Goal: Information Seeking & Learning: Learn about a topic

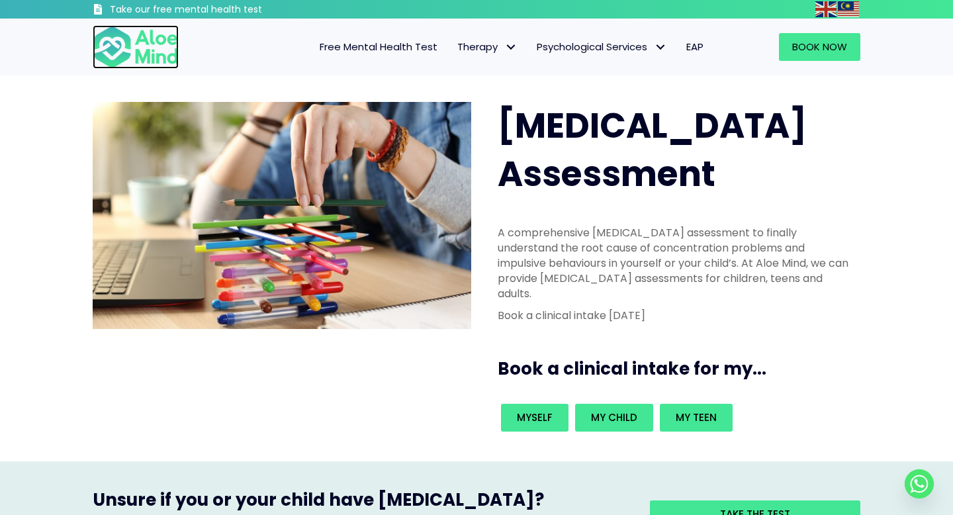
click at [128, 66] on img at bounding box center [136, 47] width 86 height 44
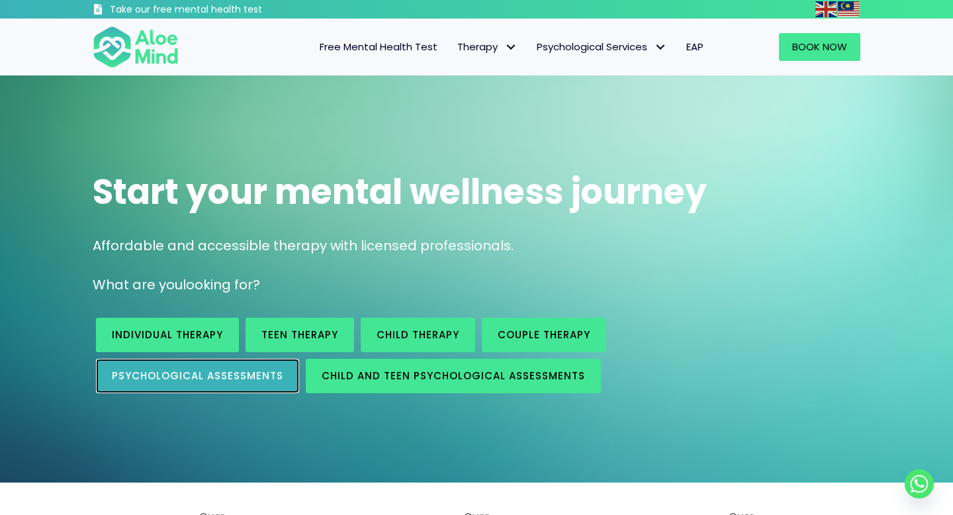
click at [233, 374] on span "Psychological assessments" at bounding box center [197, 376] width 171 height 14
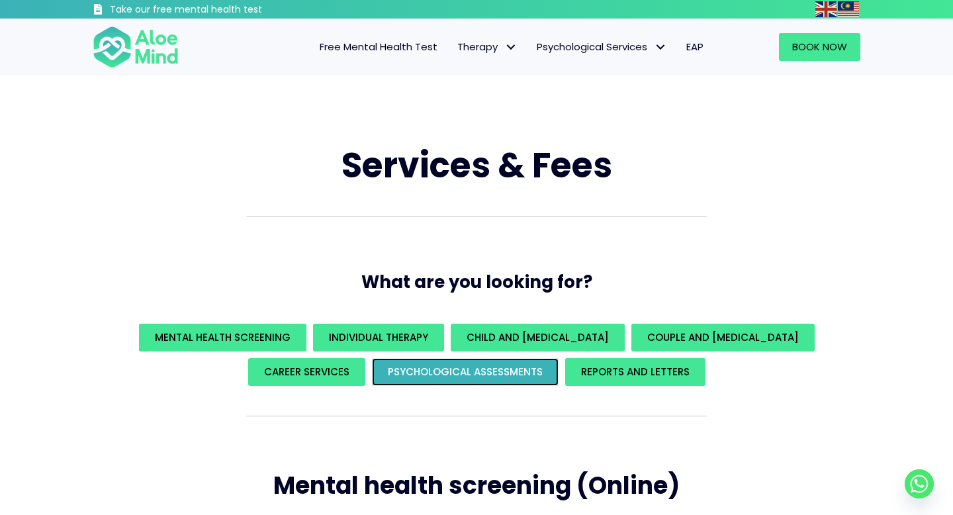
click at [462, 370] on span "Psychological assessments" at bounding box center [465, 372] width 155 height 14
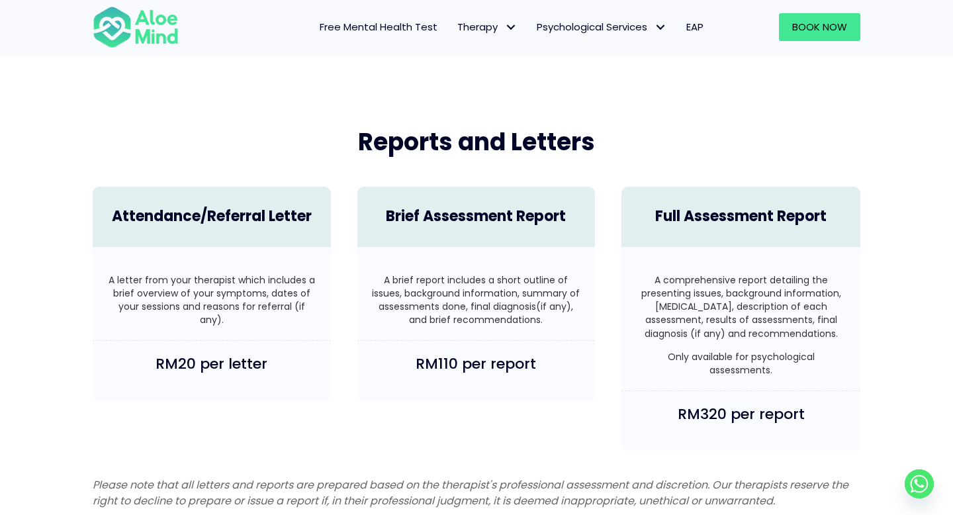
scroll to position [3100, 0]
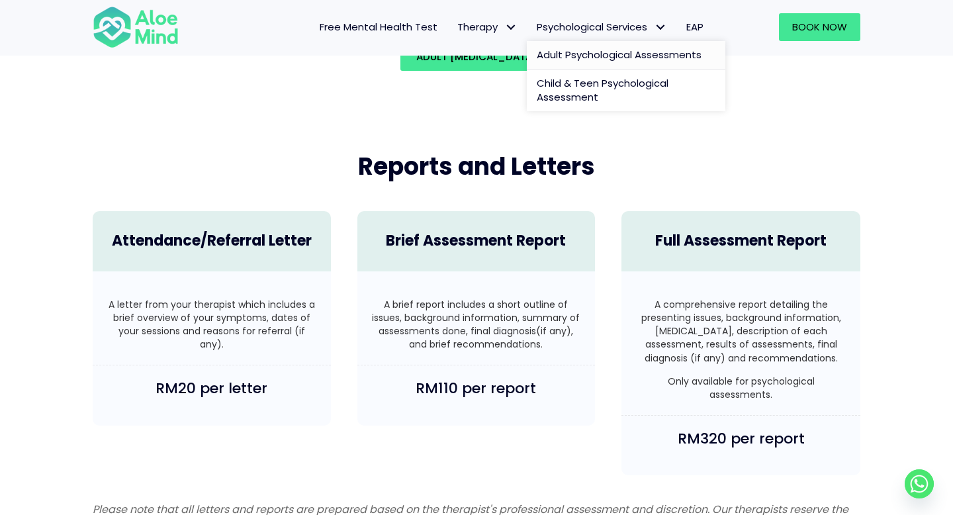
click at [582, 61] on span "Adult Psychological Assessments" at bounding box center [619, 55] width 165 height 14
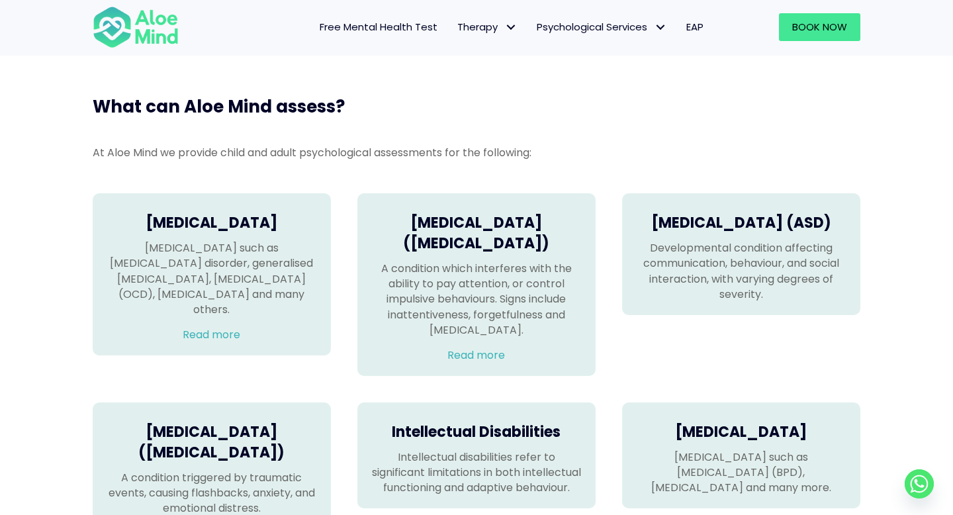
scroll to position [802, 0]
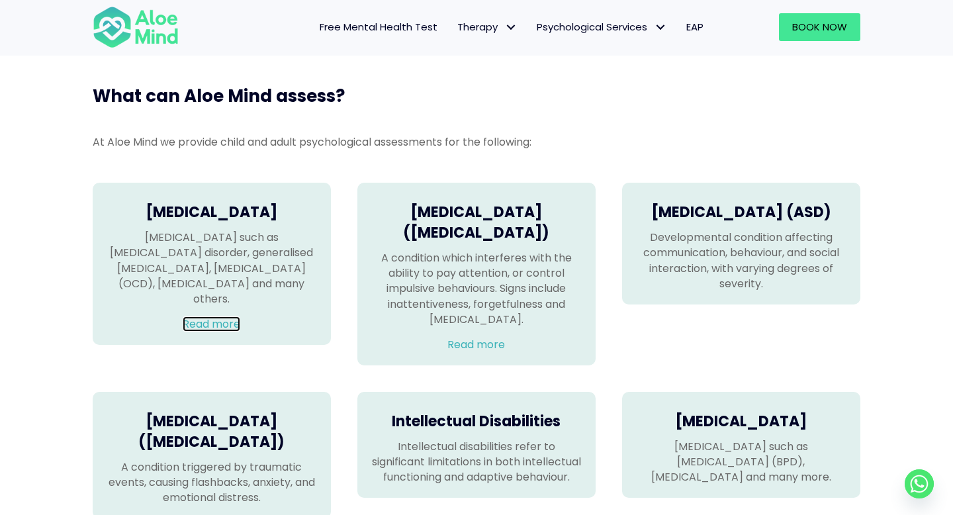
click at [225, 316] on link "Read more" at bounding box center [212, 323] width 58 height 15
click at [489, 277] on p "A condition which interferes with the ability to pay attention, or control impu…" at bounding box center [477, 288] width 212 height 77
click at [484, 352] on link "Read more" at bounding box center [476, 344] width 58 height 15
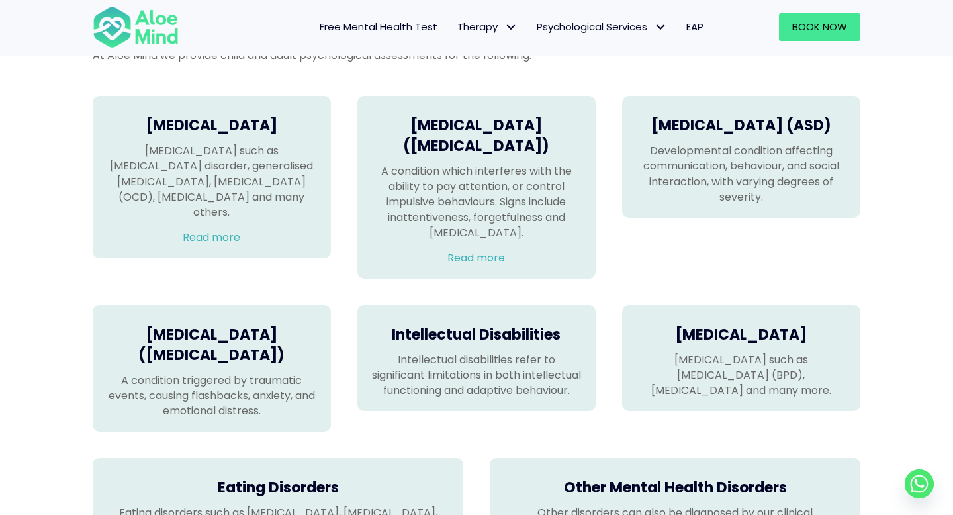
scroll to position [933, 0]
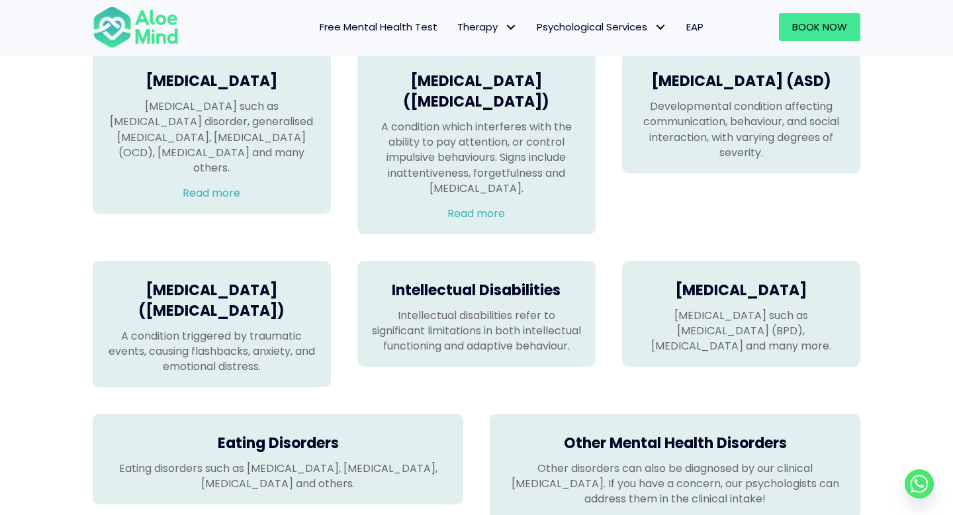
click at [735, 132] on p "Developmental condition affecting communication, behaviour, and social interact…" at bounding box center [741, 130] width 212 height 62
click at [682, 81] on h4 "Autism Spectrum Disorder (ASD)" at bounding box center [741, 81] width 212 height 21
click at [221, 351] on p "A condition triggered by traumatic events, causing flashbacks, anxiety, and emo…" at bounding box center [212, 351] width 212 height 46
click at [769, 187] on div "Autism Spectrum Disorder (ASD) Developmental condition affecting communication,…" at bounding box center [741, 112] width 265 height 148
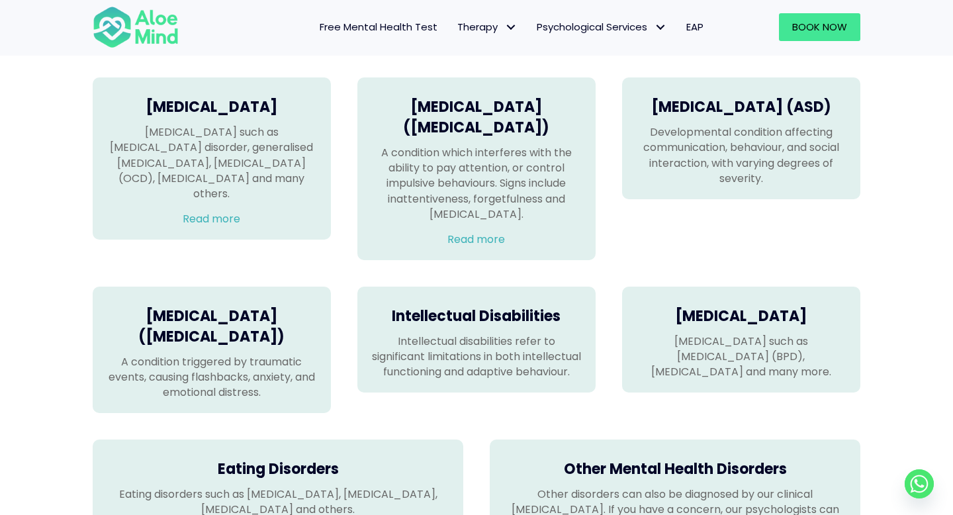
scroll to position [869, 0]
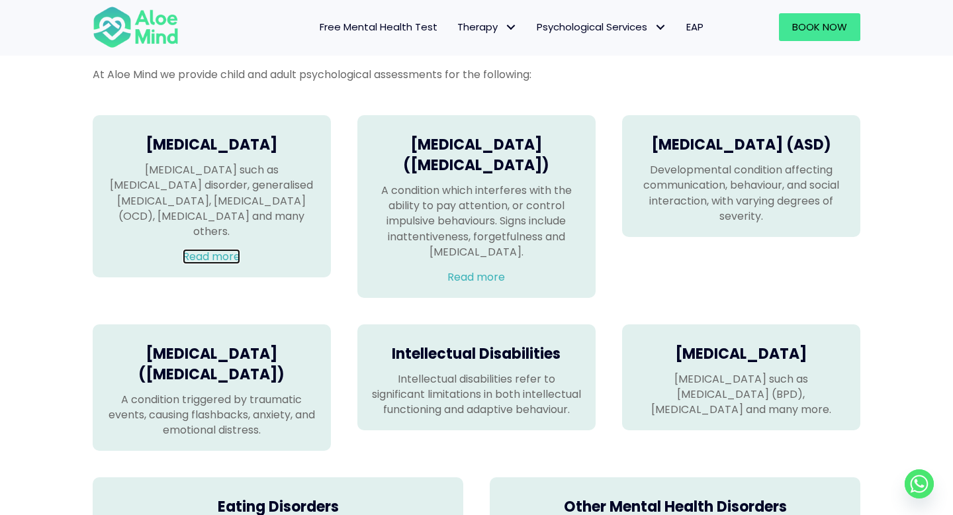
click at [226, 249] on link "Read more" at bounding box center [212, 256] width 58 height 15
click at [486, 285] on link "Read more" at bounding box center [476, 276] width 58 height 15
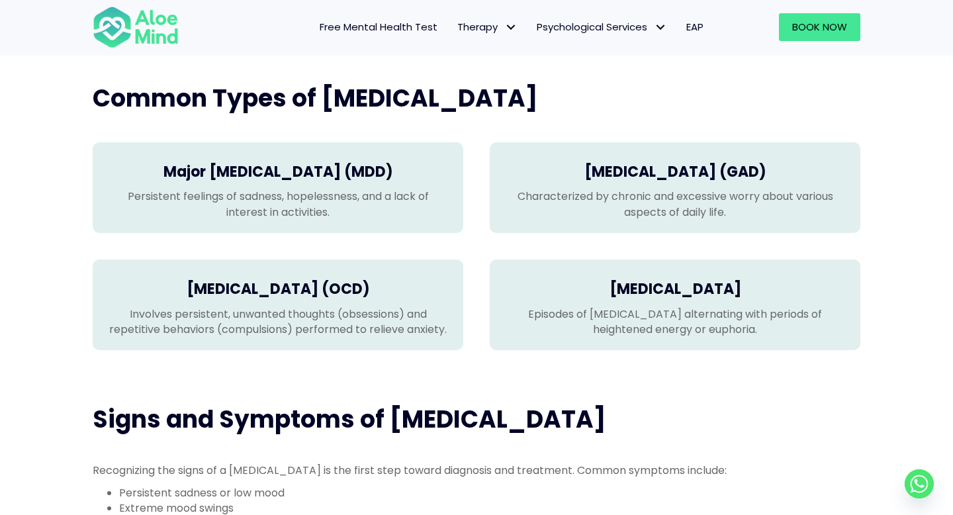
scroll to position [239, 0]
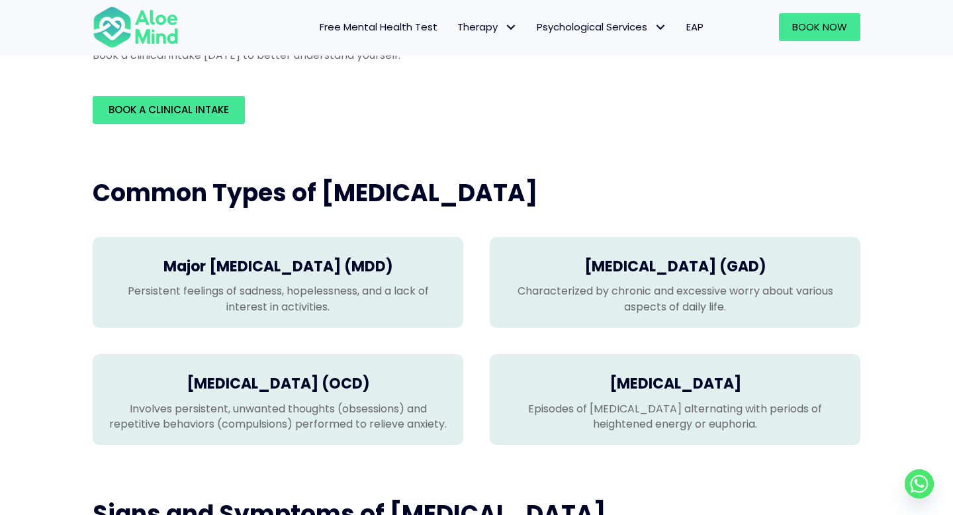
click at [279, 261] on h4 "Major [MEDICAL_DATA] (MDD)" at bounding box center [278, 267] width 344 height 21
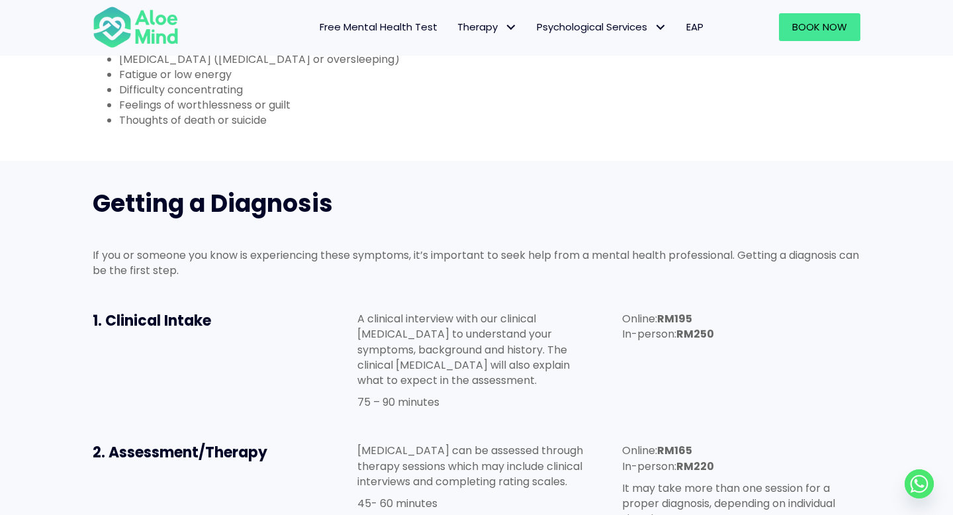
scroll to position [978, 0]
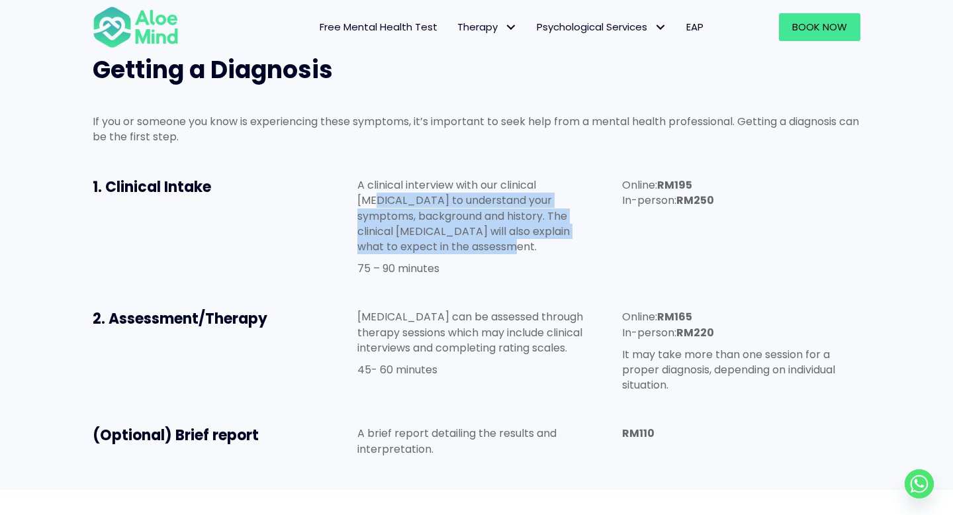
drag, startPoint x: 456, startPoint y: 250, endPoint x: 376, endPoint y: 196, distance: 96.7
click at [376, 196] on p "A clinical interview with our clinical [MEDICAL_DATA] to understand your sympto…" at bounding box center [476, 215] width 238 height 77
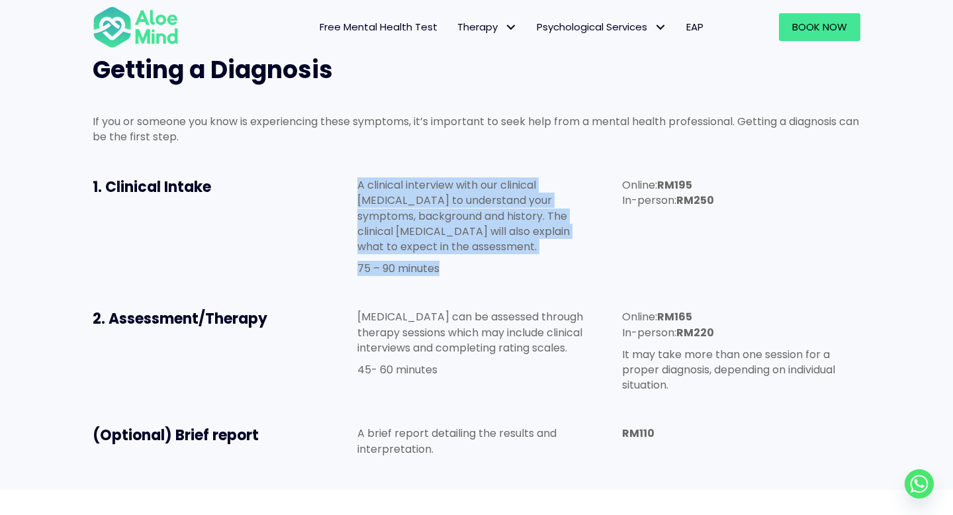
drag, startPoint x: 359, startPoint y: 184, endPoint x: 451, endPoint y: 270, distance: 125.5
click at [451, 270] on div "A clinical interview with our clinical psychologist to understand your symptoms…" at bounding box center [476, 226] width 238 height 99
copy div "A clinical interview with our clinical psychologist to understand your symptoms…"
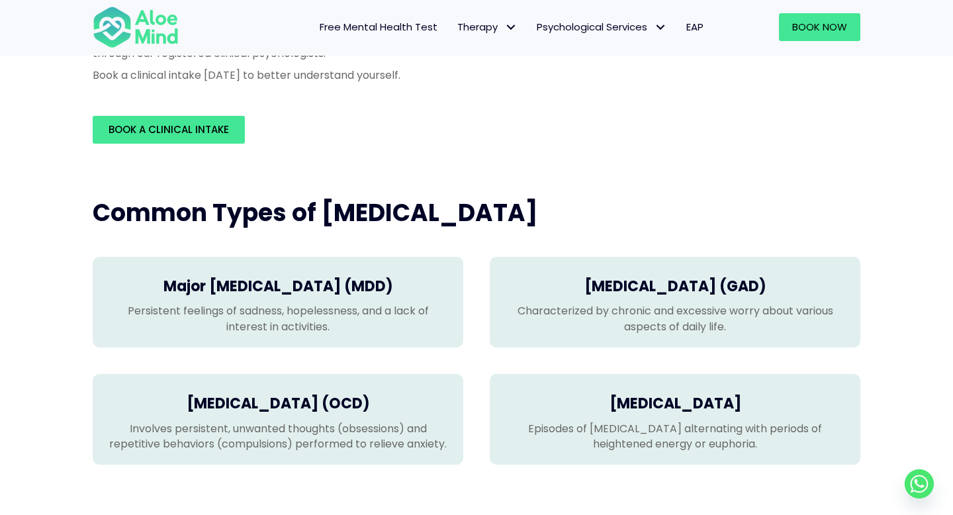
scroll to position [130, 0]
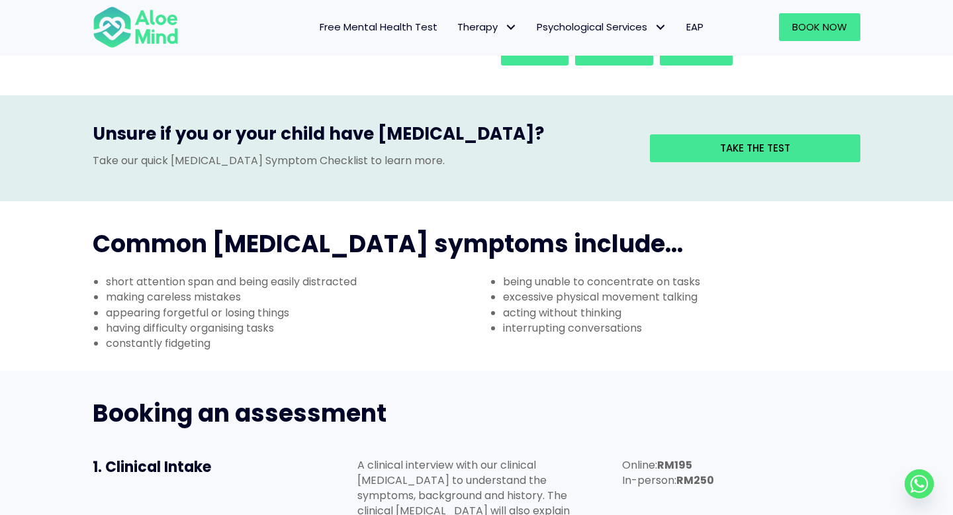
scroll to position [266, 0]
